Goal: Information Seeking & Learning: Learn about a topic

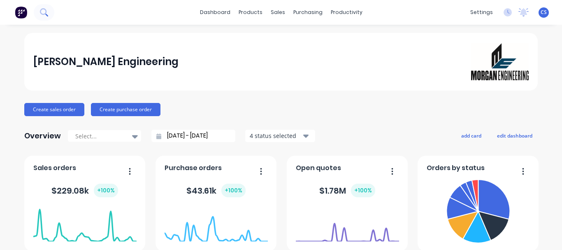
drag, startPoint x: 51, startPoint y: 12, endPoint x: 46, endPoint y: 13, distance: 5.1
click at [46, 13] on button at bounding box center [44, 12] width 21 height 16
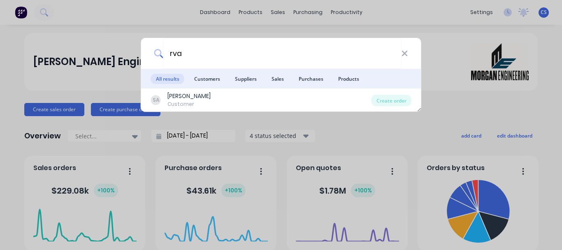
drag, startPoint x: 195, startPoint y: 53, endPoint x: 146, endPoint y: 46, distance: 49.8
click at [148, 51] on div "rva" at bounding box center [281, 53] width 280 height 31
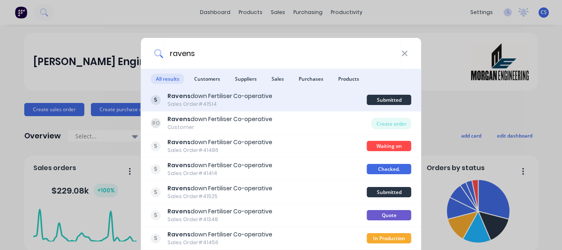
type input "ravens"
click at [251, 96] on div "Ravens down Fertiliser Co-operative" at bounding box center [220, 96] width 105 height 9
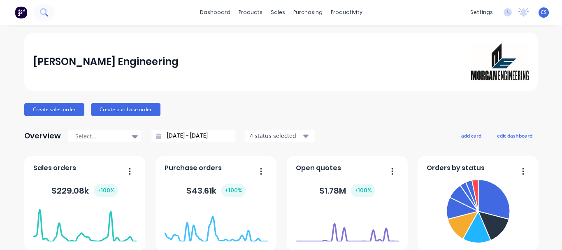
click at [47, 10] on icon at bounding box center [44, 12] width 8 height 8
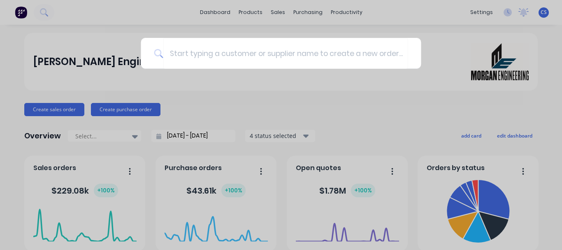
click at [165, 10] on div at bounding box center [281, 125] width 562 height 250
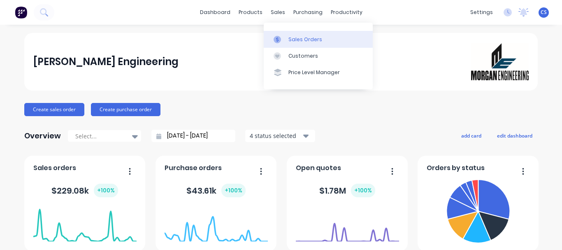
click at [295, 41] on div "Sales Orders" at bounding box center [306, 39] width 34 height 7
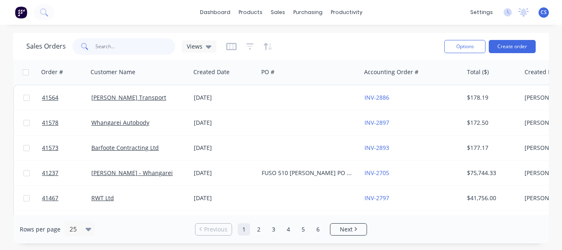
click at [105, 50] on input "text" at bounding box center [135, 46] width 80 height 16
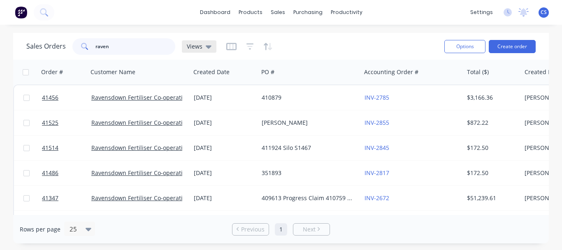
type input "raven"
click at [200, 48] on span "Views" at bounding box center [195, 46] width 16 height 9
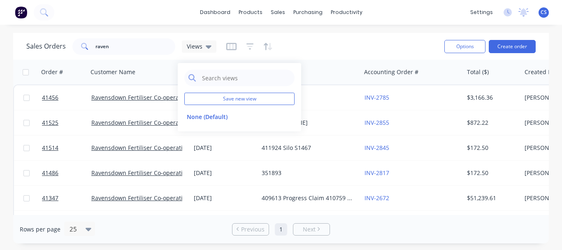
click at [338, 37] on div "Sales Orders raven Views" at bounding box center [232, 46] width 412 height 20
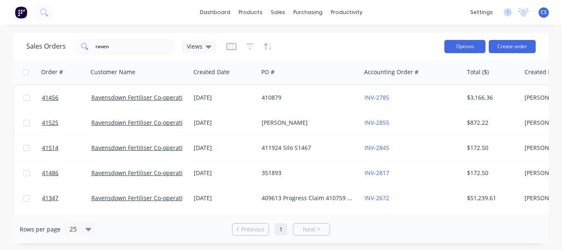
click at [474, 44] on button "Options" at bounding box center [464, 46] width 41 height 13
click at [362, 45] on div "Sales Orders raven Views" at bounding box center [232, 46] width 412 height 20
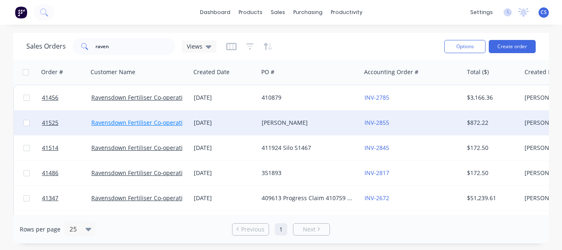
click at [168, 123] on link "Ravensdown Fertiliser Co-operative" at bounding box center [140, 123] width 98 height 8
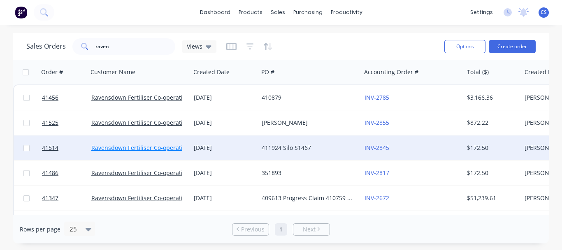
click at [168, 147] on link "Ravensdown Fertiliser Co-operative" at bounding box center [140, 148] width 98 height 8
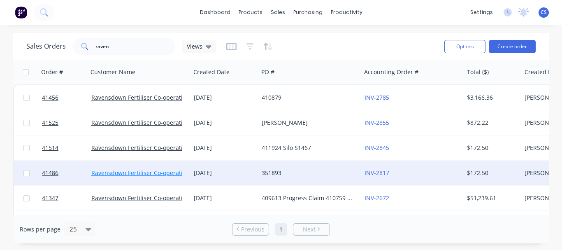
click at [171, 172] on link "Ravensdown Fertiliser Co-operative" at bounding box center [140, 173] width 98 height 8
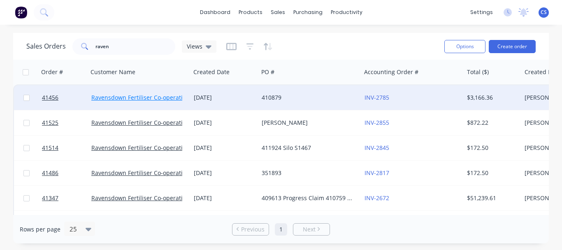
click at [159, 98] on link "Ravensdown Fertiliser Co-operative" at bounding box center [140, 97] width 98 height 8
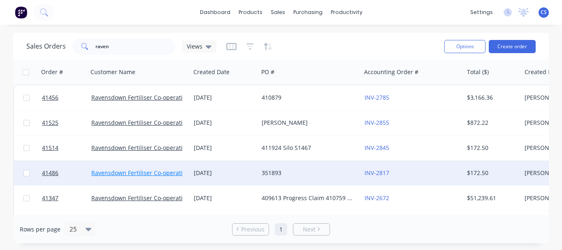
click at [144, 170] on link "Ravensdown Fertiliser Co-operative" at bounding box center [140, 173] width 98 height 8
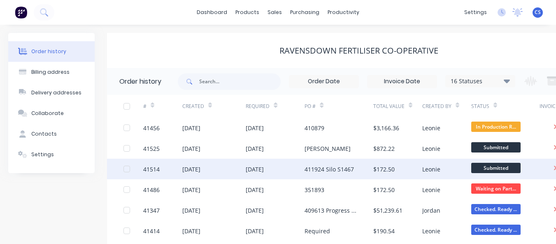
click at [200, 167] on div "[DATE]" at bounding box center [191, 169] width 18 height 9
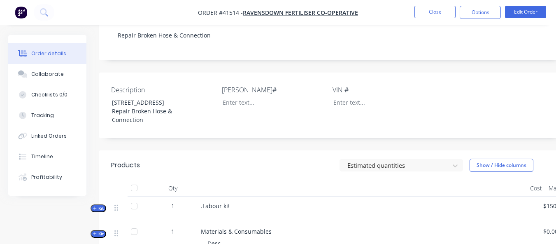
scroll to position [388, 0]
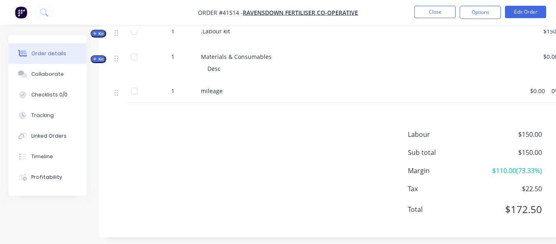
click at [95, 57] on icon "button" at bounding box center [94, 58] width 3 height 3
click at [95, 57] on icon "button" at bounding box center [95, 59] width 4 height 4
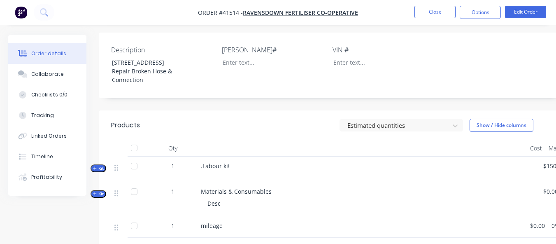
scroll to position [261, 0]
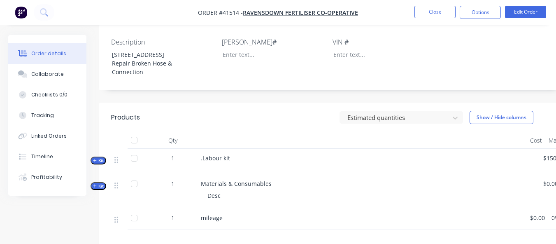
click at [93, 158] on icon "button" at bounding box center [95, 160] width 4 height 4
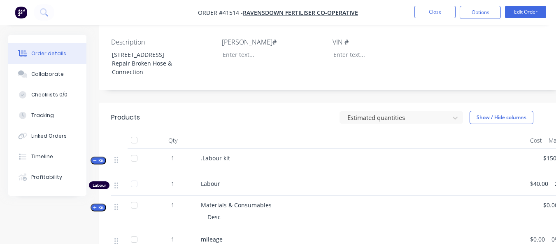
click at [94, 158] on icon "button" at bounding box center [95, 160] width 4 height 4
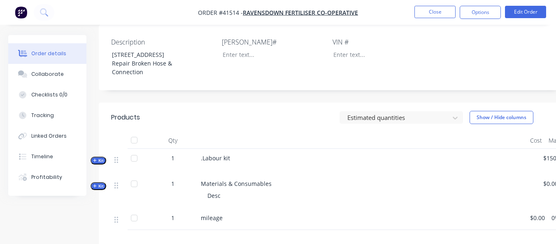
click at [93, 184] on icon "button" at bounding box center [95, 186] width 4 height 4
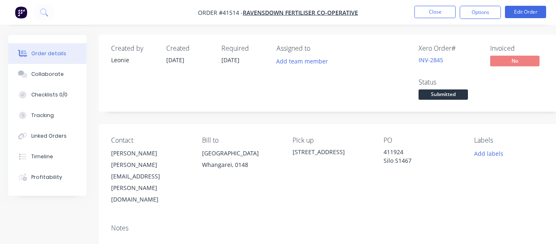
scroll to position [0, 0]
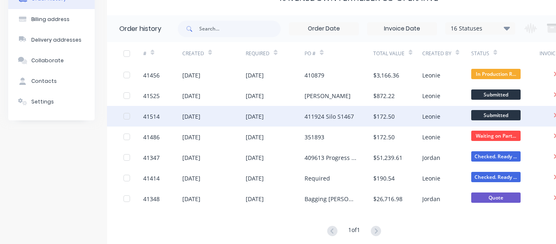
scroll to position [72, 0]
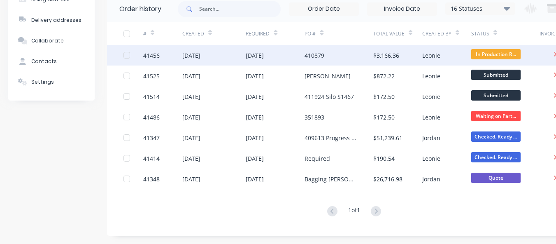
click at [200, 54] on div "[DATE]" at bounding box center [191, 55] width 18 height 9
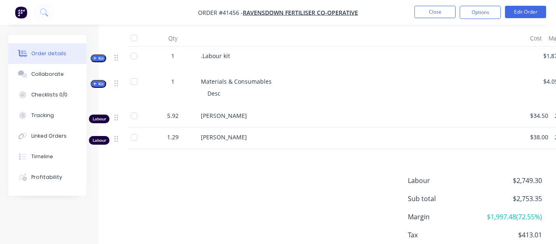
scroll to position [305, 0]
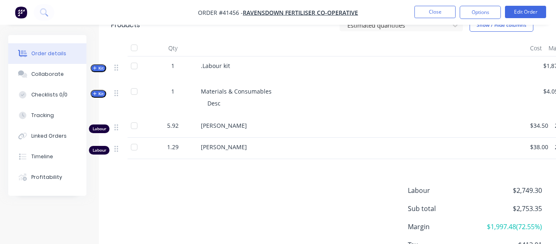
click at [94, 70] on icon "button" at bounding box center [95, 68] width 4 height 4
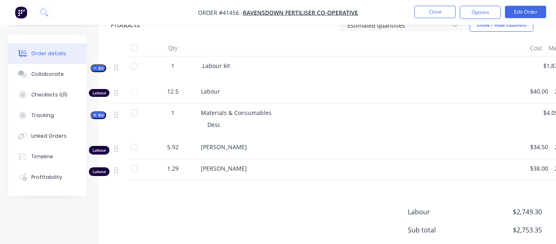
click at [94, 70] on icon "button" at bounding box center [95, 68] width 4 height 4
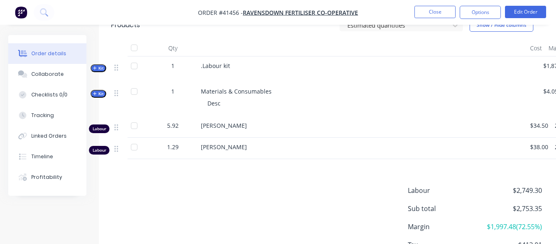
click at [93, 95] on icon "button" at bounding box center [95, 93] width 4 height 4
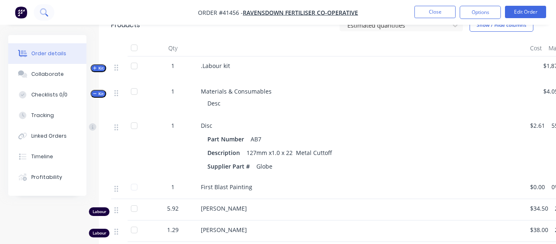
click at [45, 9] on icon at bounding box center [44, 12] width 8 height 8
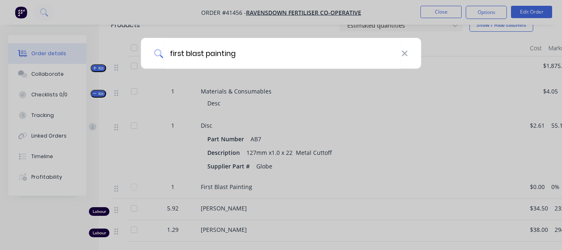
type input "first blast painting"
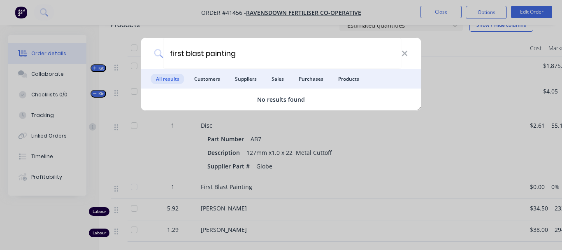
click at [167, 81] on span "All results" at bounding box center [167, 79] width 33 height 10
click at [407, 50] on icon at bounding box center [404, 53] width 7 height 9
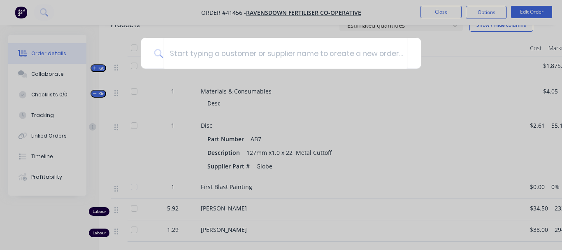
click at [93, 11] on div at bounding box center [281, 125] width 562 height 250
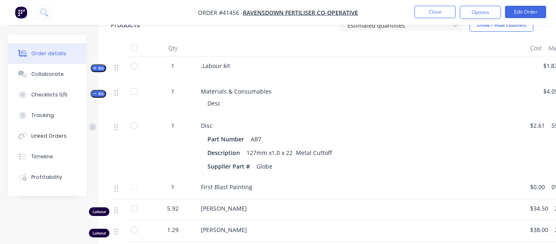
click at [25, 14] on img "button" at bounding box center [21, 12] width 12 height 12
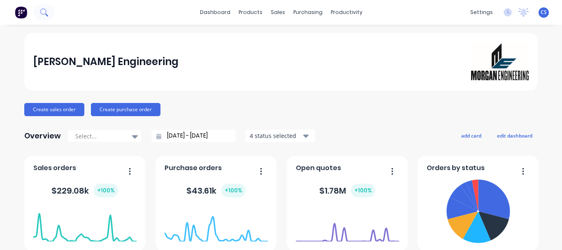
click at [43, 11] on icon at bounding box center [44, 12] width 8 height 8
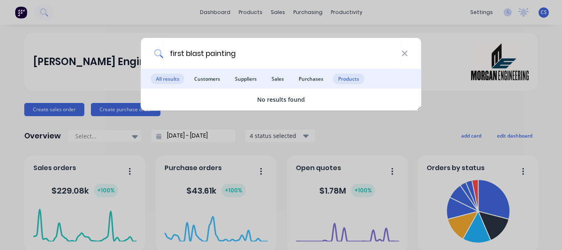
type input "first blast painting"
click at [344, 77] on span "Products" at bounding box center [348, 79] width 31 height 10
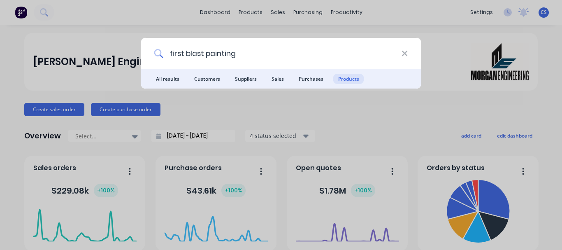
click at [204, 53] on input "first blast painting" at bounding box center [282, 53] width 238 height 31
drag, startPoint x: 255, startPoint y: 53, endPoint x: 87, endPoint y: 56, distance: 167.9
click at [87, 56] on div "first blast painting All results Customers Suppliers Sales Purchases Products" at bounding box center [281, 125] width 562 height 250
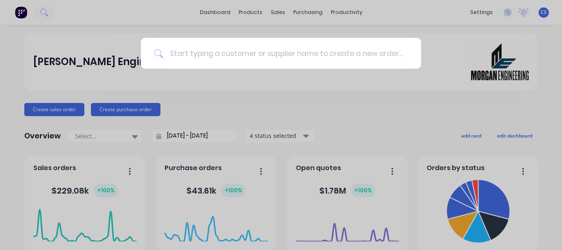
click at [249, 15] on div at bounding box center [281, 125] width 562 height 250
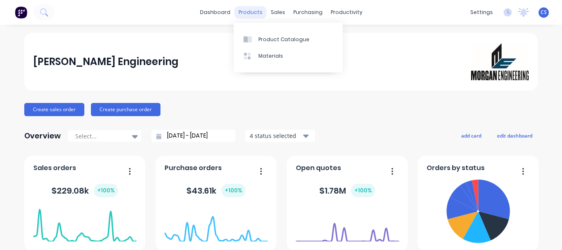
click at [249, 11] on div "products" at bounding box center [251, 12] width 32 height 12
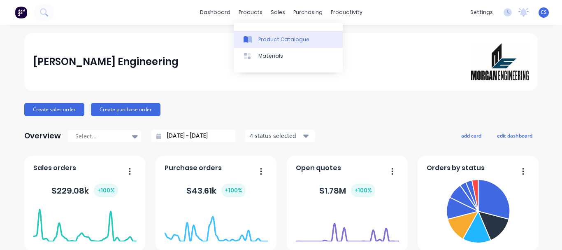
click at [263, 38] on div "Product Catalogue" at bounding box center [283, 39] width 51 height 7
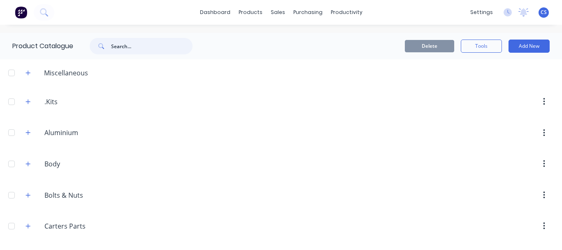
click at [155, 44] on input "text" at bounding box center [151, 46] width 81 height 16
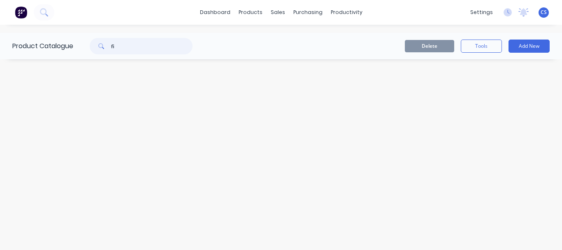
type input "f"
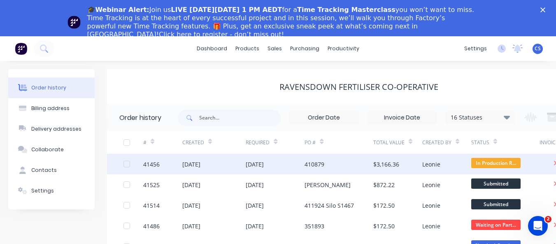
click at [200, 162] on div "[DATE]" at bounding box center [191, 164] width 18 height 9
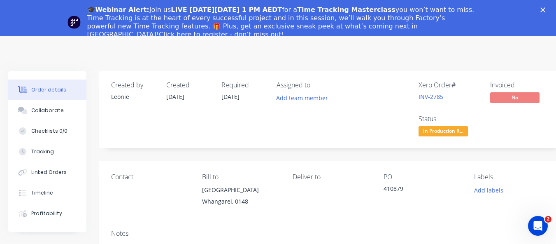
scroll to position [213, 0]
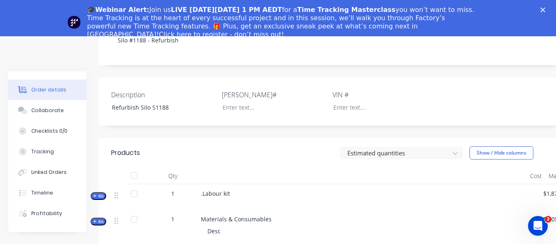
click at [93, 200] on button "Kit" at bounding box center [99, 196] width 16 height 8
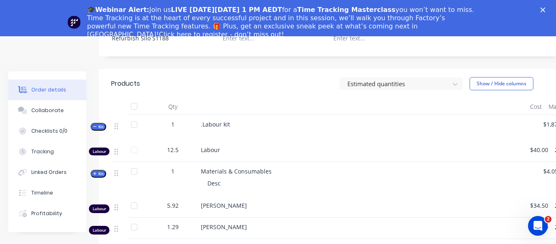
scroll to position [327, 0]
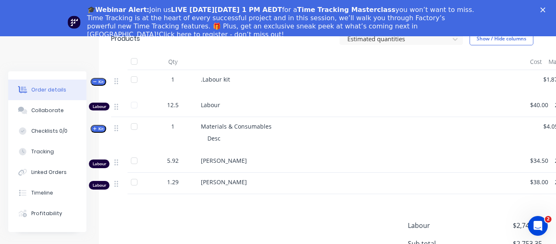
click at [94, 130] on icon "button" at bounding box center [95, 128] width 4 height 4
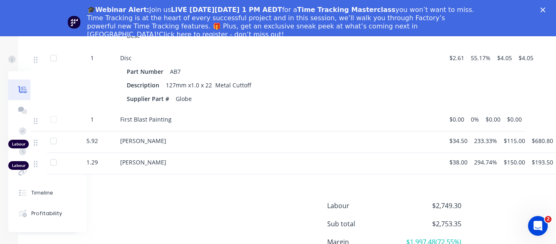
scroll to position [430, 0]
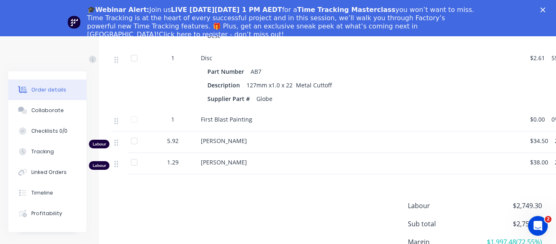
click at [228, 123] on span "First Blast Painting" at bounding box center [226, 119] width 51 height 8
click at [257, 123] on div "First Blast Painting" at bounding box center [362, 119] width 323 height 9
click at [251, 123] on div "First Blast Painting" at bounding box center [362, 119] width 323 height 9
click at [133, 128] on div at bounding box center [134, 119] width 16 height 16
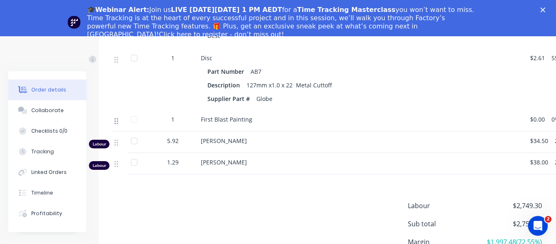
click at [117, 125] on icon at bounding box center [116, 120] width 4 height 7
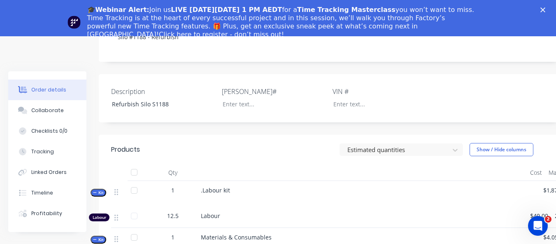
scroll to position [0, 0]
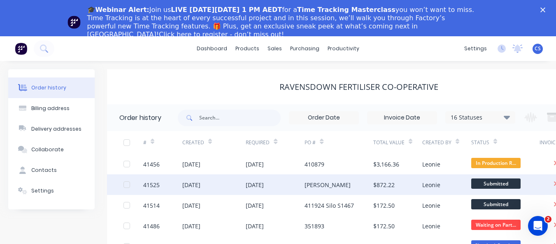
click at [199, 187] on div "[DATE]" at bounding box center [191, 184] width 18 height 9
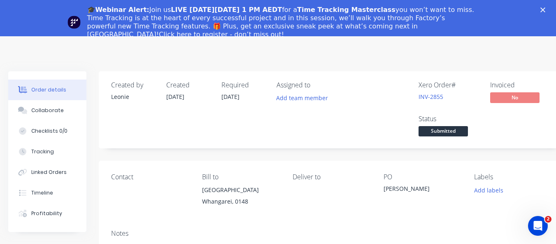
scroll to position [426, 0]
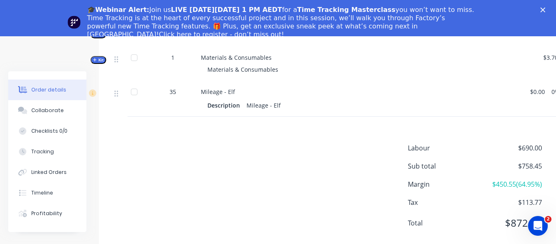
click at [93, 64] on button "Kit" at bounding box center [99, 60] width 16 height 8
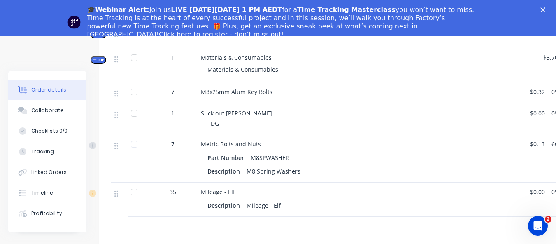
click at [93, 62] on icon "button" at bounding box center [95, 60] width 4 height 4
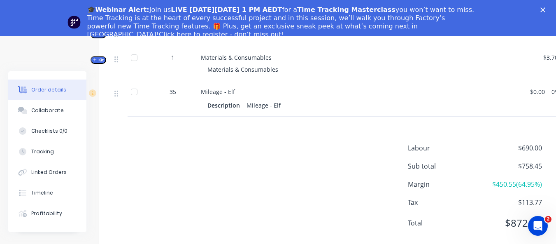
click at [94, 36] on icon "button" at bounding box center [95, 34] width 4 height 4
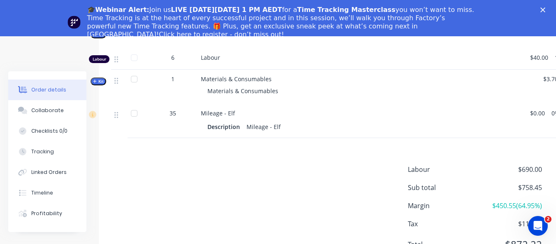
click at [94, 36] on icon "button" at bounding box center [95, 34] width 4 height 4
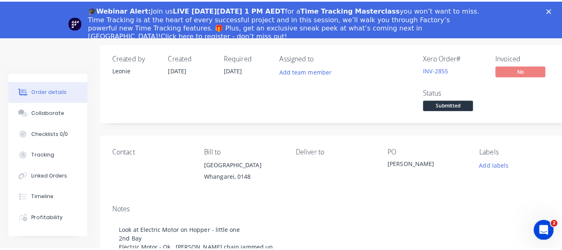
scroll to position [0, 0]
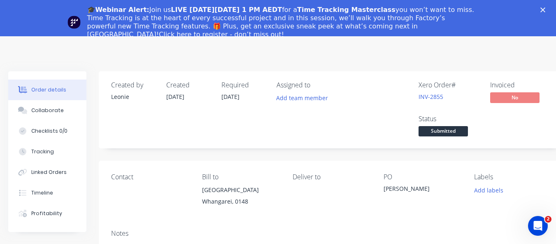
click at [545, 9] on polygon "Close" at bounding box center [542, 9] width 5 height 5
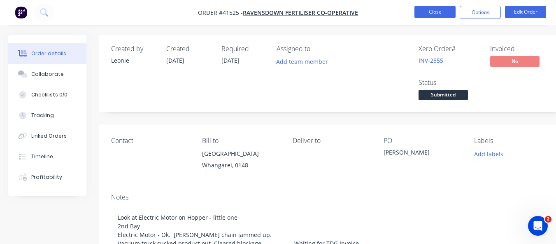
click at [431, 10] on button "Close" at bounding box center [434, 12] width 41 height 12
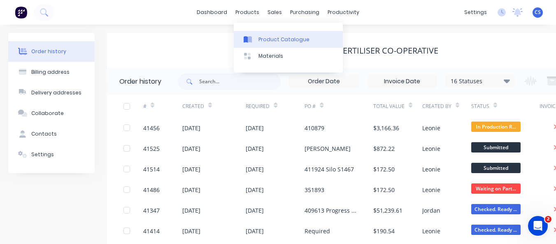
click at [263, 36] on div "Product Catalogue" at bounding box center [283, 39] width 51 height 7
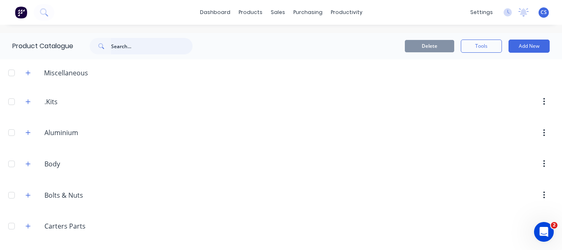
click at [131, 45] on input "text" at bounding box center [151, 46] width 81 height 16
type input "mileage"
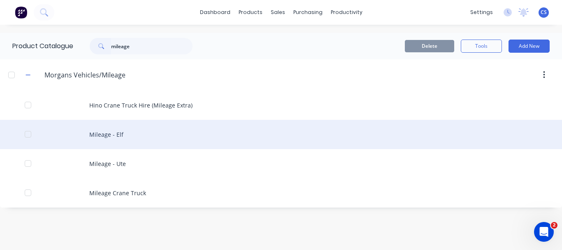
click at [123, 139] on div "Mileage - Elf" at bounding box center [281, 134] width 562 height 29
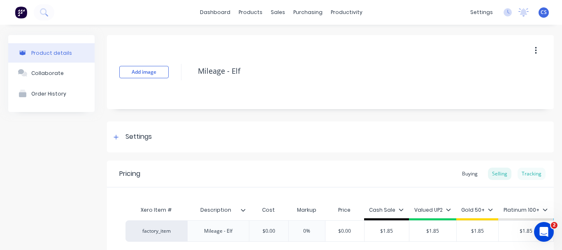
click at [530, 175] on div "Tracking" at bounding box center [532, 174] width 28 height 12
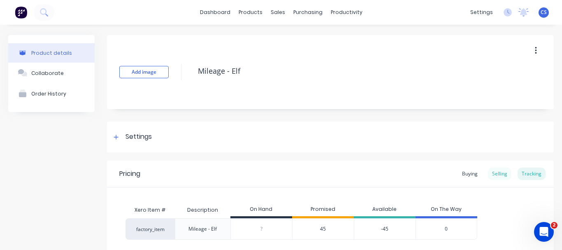
click at [488, 175] on div "Selling" at bounding box center [499, 174] width 23 height 12
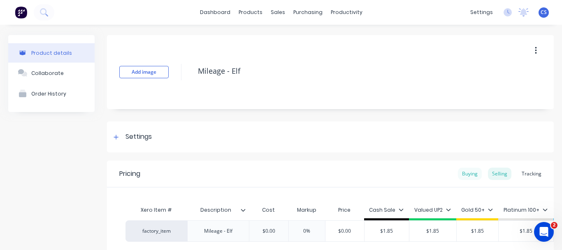
click at [458, 173] on div "Buying" at bounding box center [470, 174] width 24 height 12
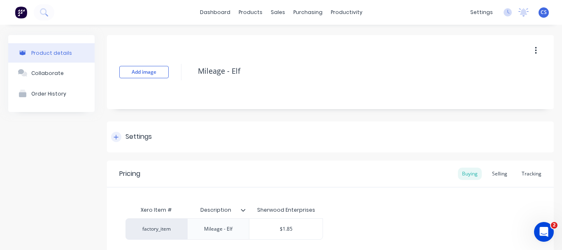
click at [113, 139] on div at bounding box center [116, 137] width 10 height 10
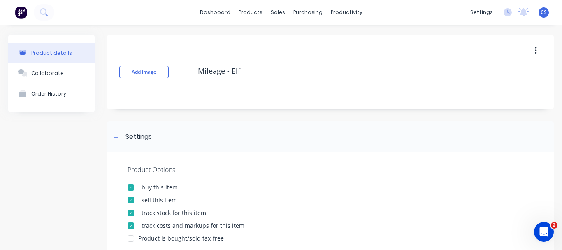
click at [129, 213] on div at bounding box center [131, 213] width 16 height 16
type textarea "x"
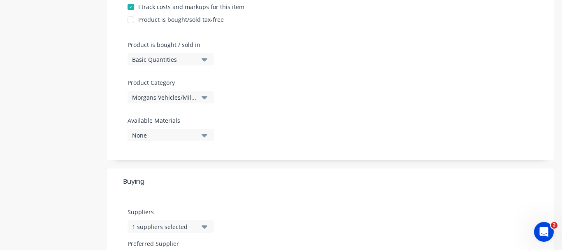
click at [202, 60] on icon "button" at bounding box center [205, 59] width 6 height 9
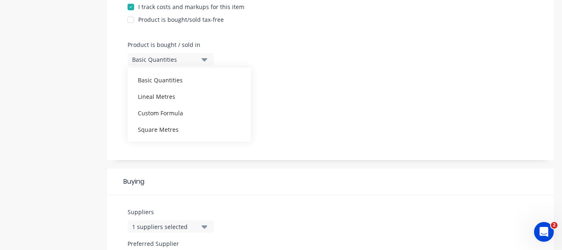
click at [202, 60] on icon "button" at bounding box center [205, 59] width 6 height 9
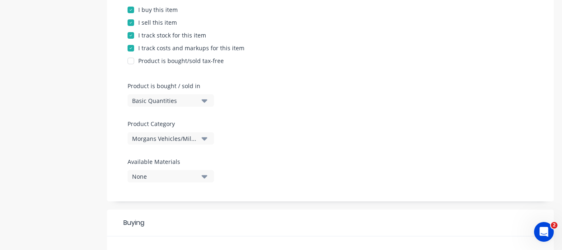
scroll to position [0, 0]
